Goal: Task Accomplishment & Management: Manage account settings

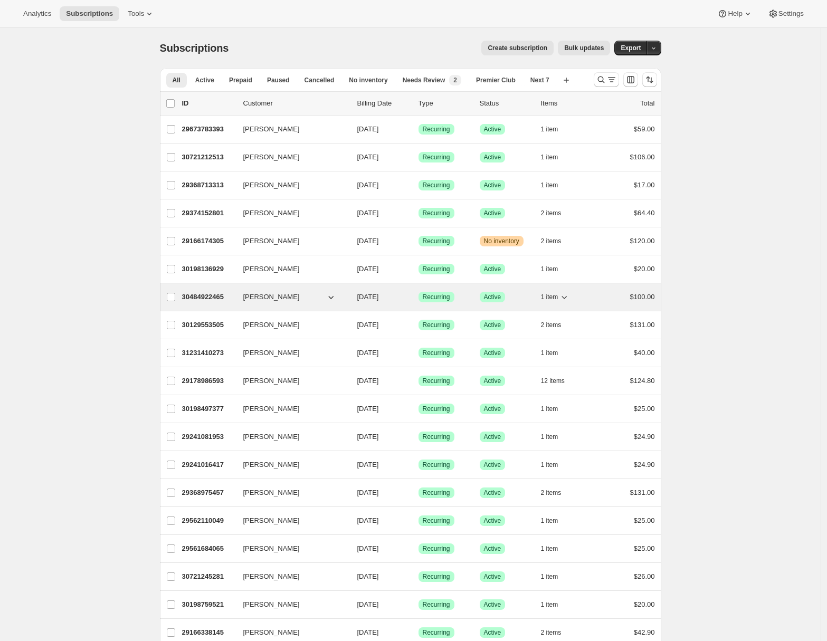
click at [207, 297] on p "30484922465" at bounding box center [208, 297] width 53 height 11
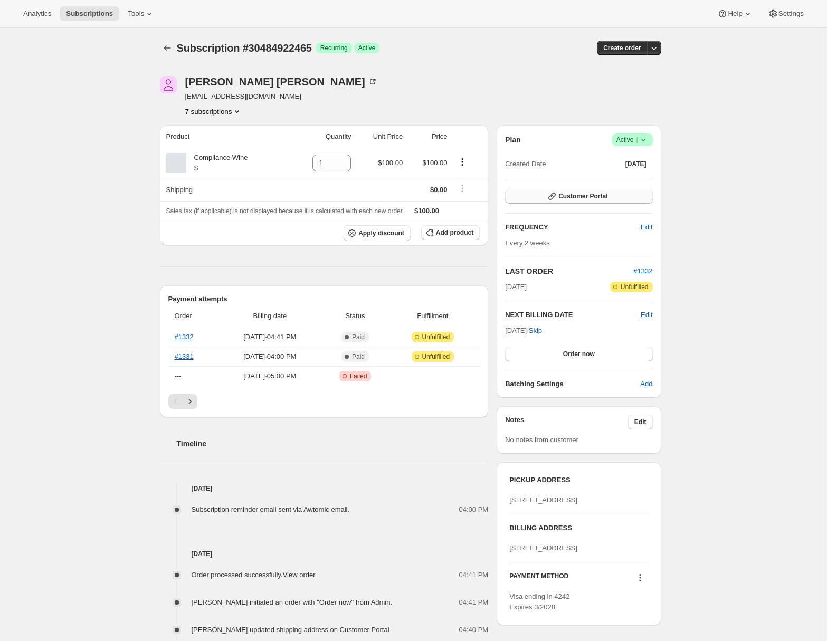
click at [597, 189] on button "Customer Portal" at bounding box center [578, 196] width 147 height 15
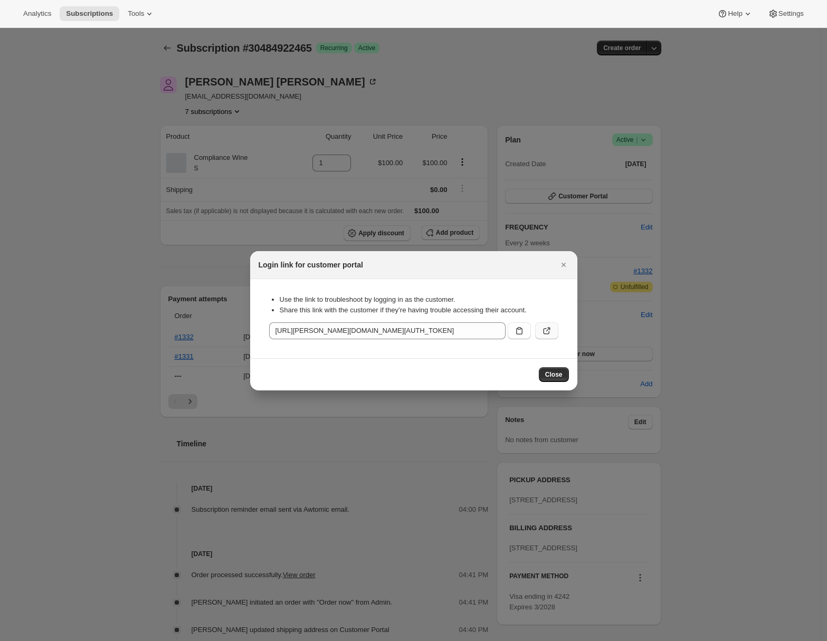
click at [554, 331] on button ":rc0:" at bounding box center [546, 330] width 23 height 17
click at [567, 265] on icon "Close" at bounding box center [563, 265] width 11 height 11
